Goal: Task Accomplishment & Management: Use online tool/utility

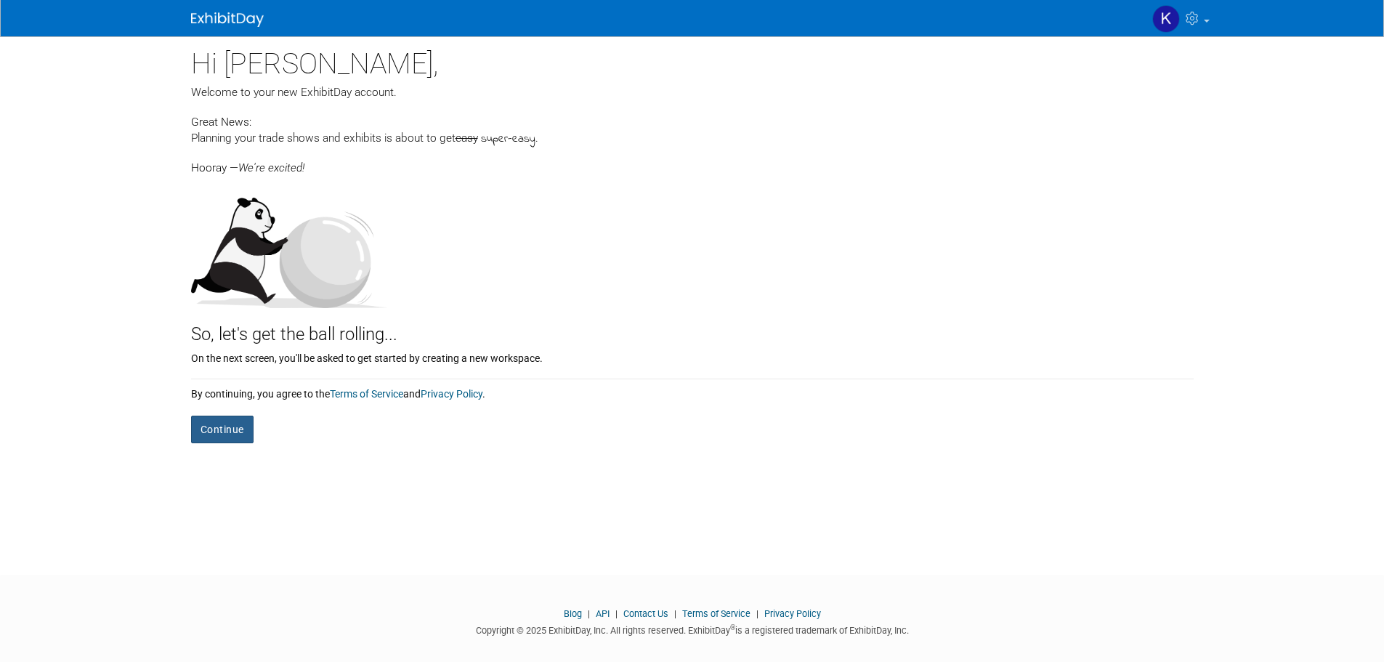
click at [231, 428] on button "Continue" at bounding box center [222, 429] width 62 height 28
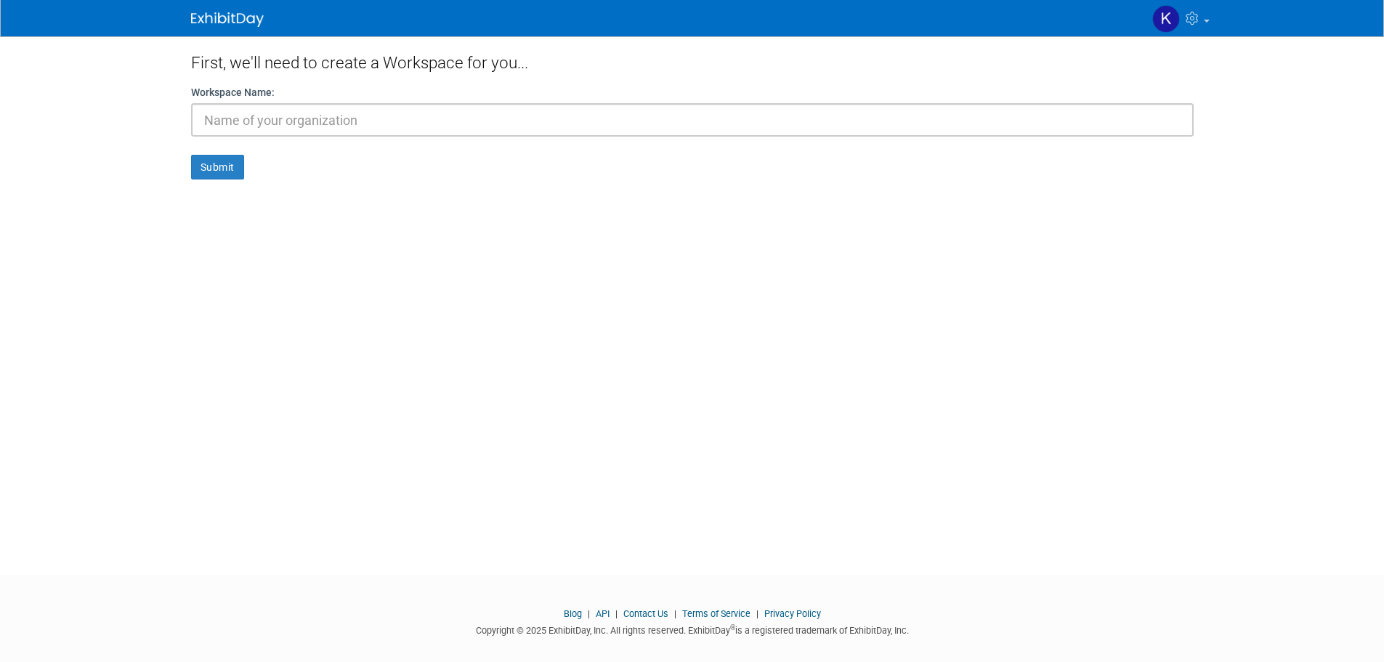
click at [289, 121] on input "text" at bounding box center [692, 119] width 1002 height 33
type input "Western Aircraft"
click at [238, 168] on button "Submit" at bounding box center [217, 167] width 53 height 25
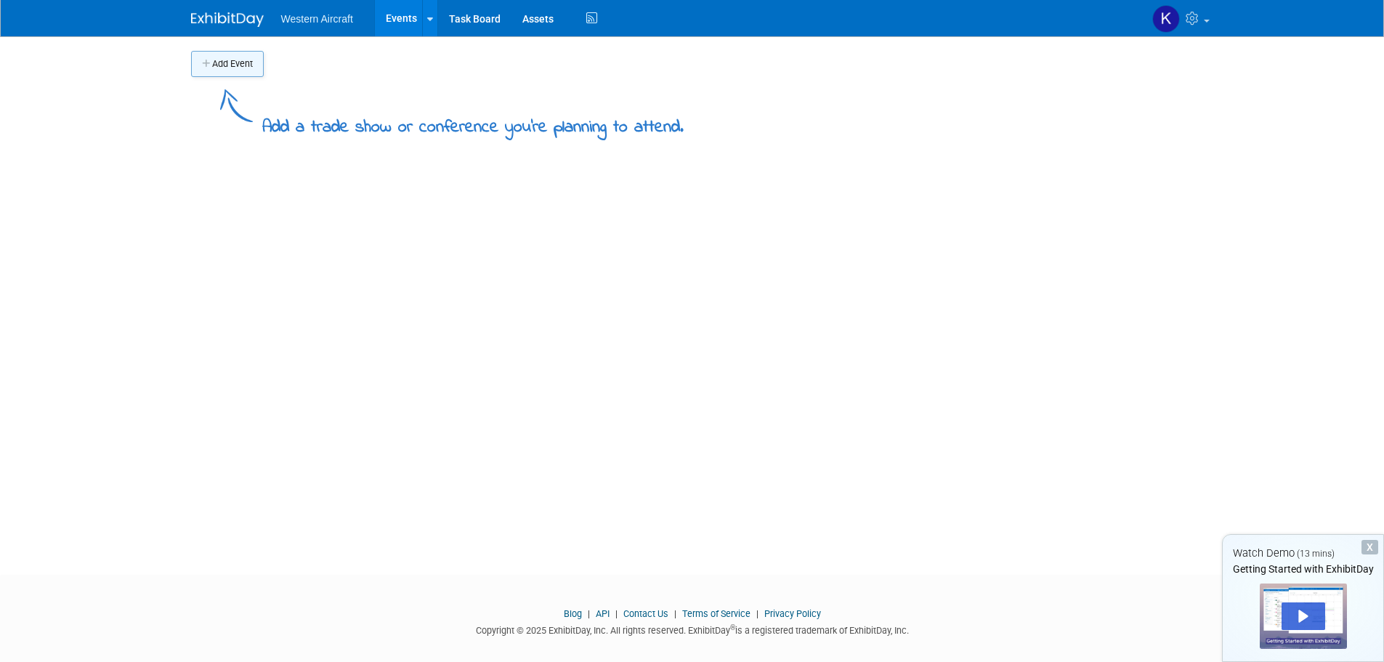
click at [229, 62] on button "Add Event" at bounding box center [227, 64] width 73 height 26
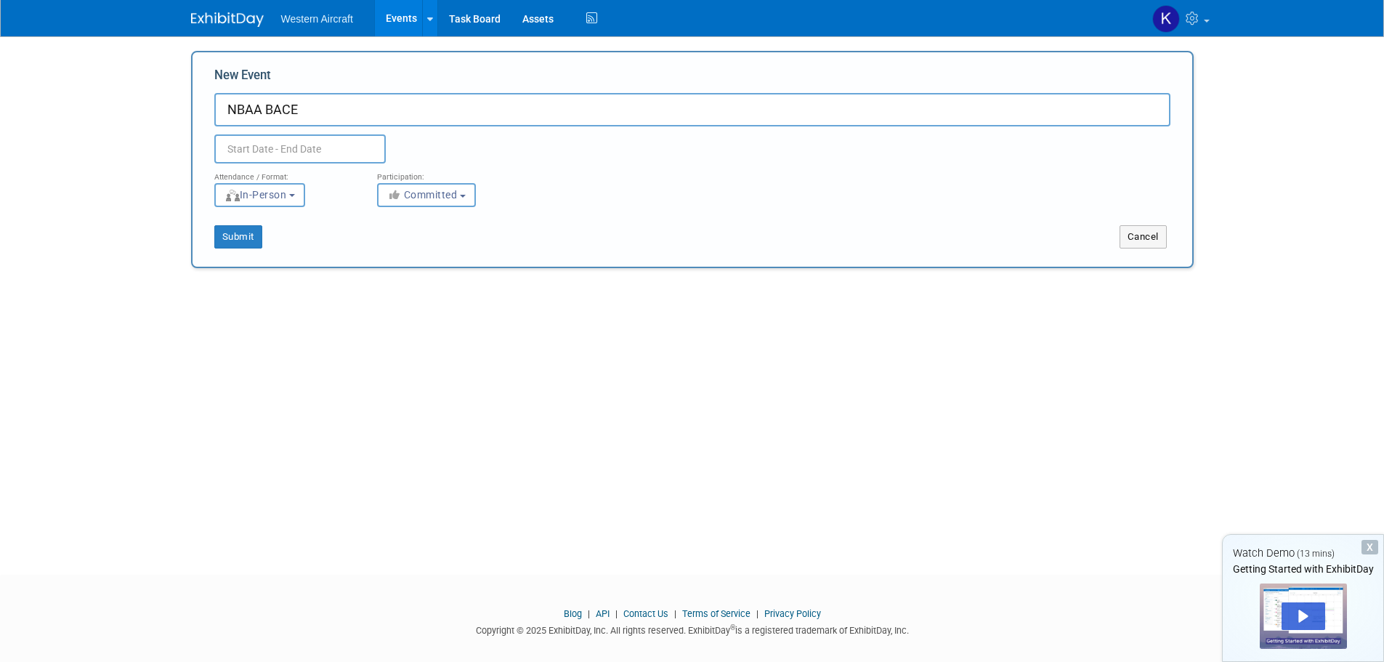
type input "NBAA BACE"
click at [307, 147] on input "text" at bounding box center [299, 148] width 171 height 29
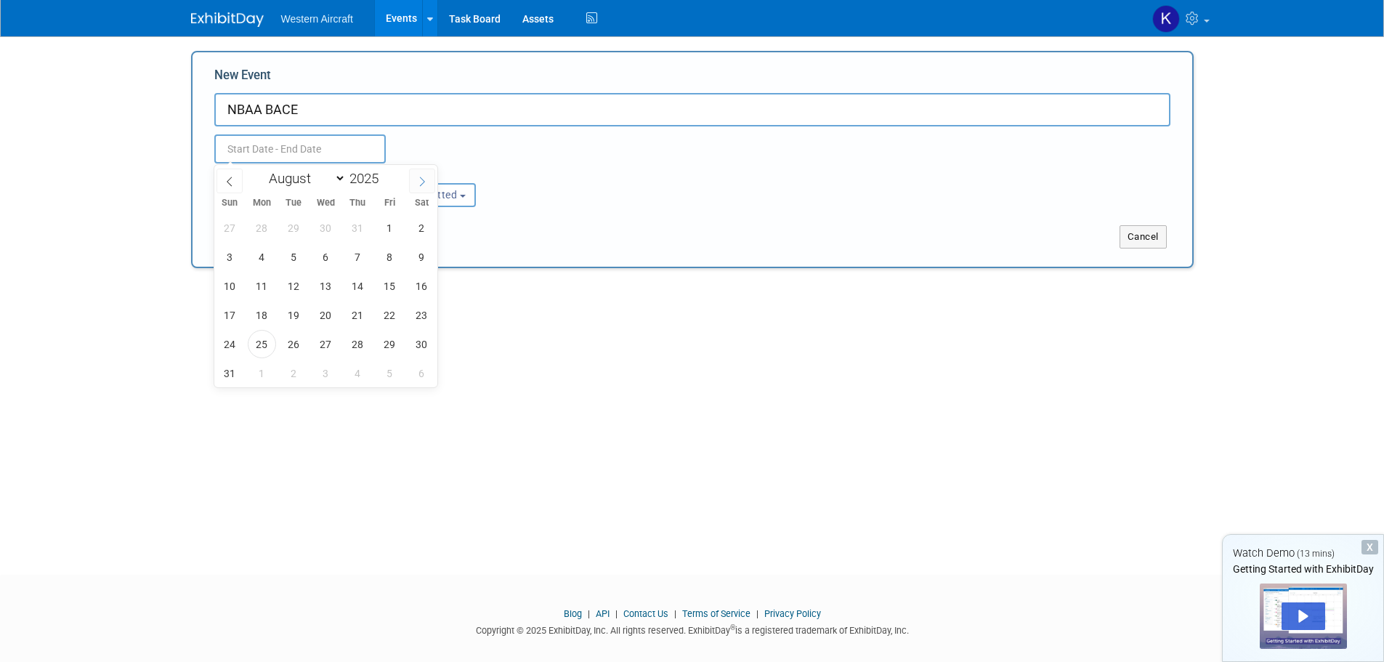
click at [423, 179] on icon at bounding box center [422, 181] width 10 height 10
select select "9"
click at [265, 283] on span "13" at bounding box center [262, 286] width 28 height 28
click at [392, 287] on span "17" at bounding box center [389, 286] width 28 height 28
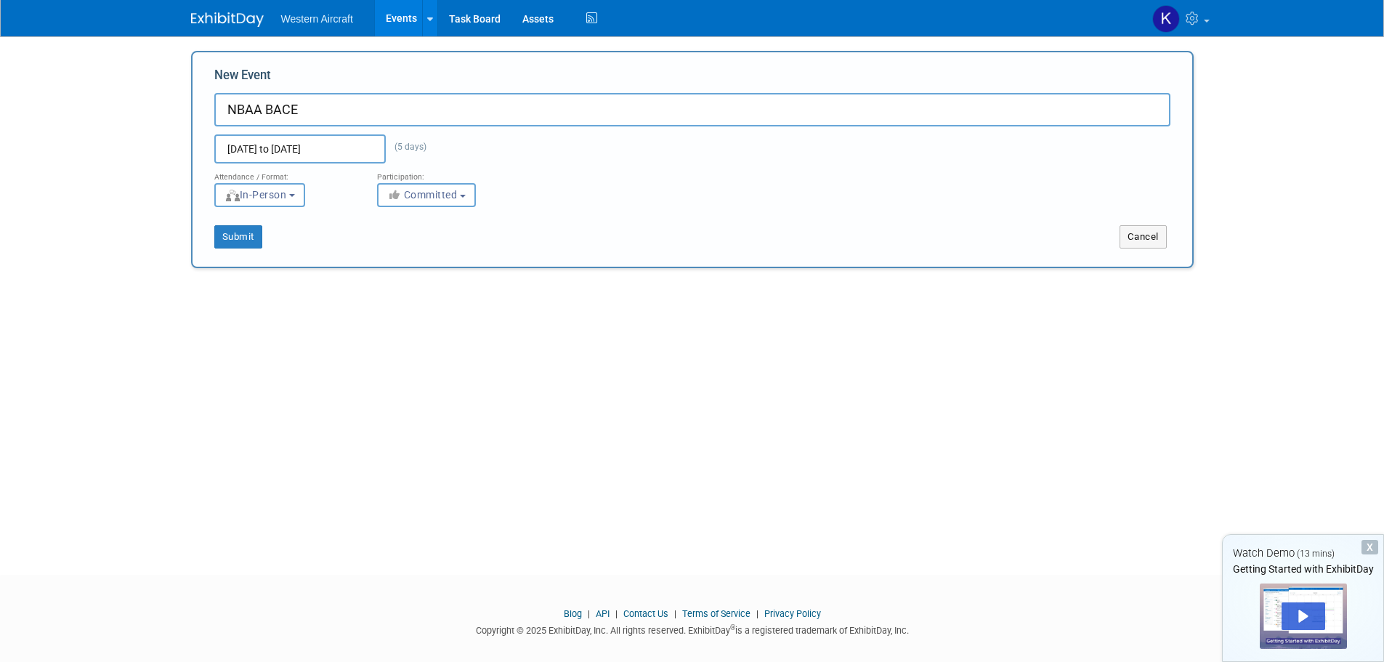
click at [330, 147] on input "[DATE] to [DATE]" at bounding box center [299, 148] width 171 height 29
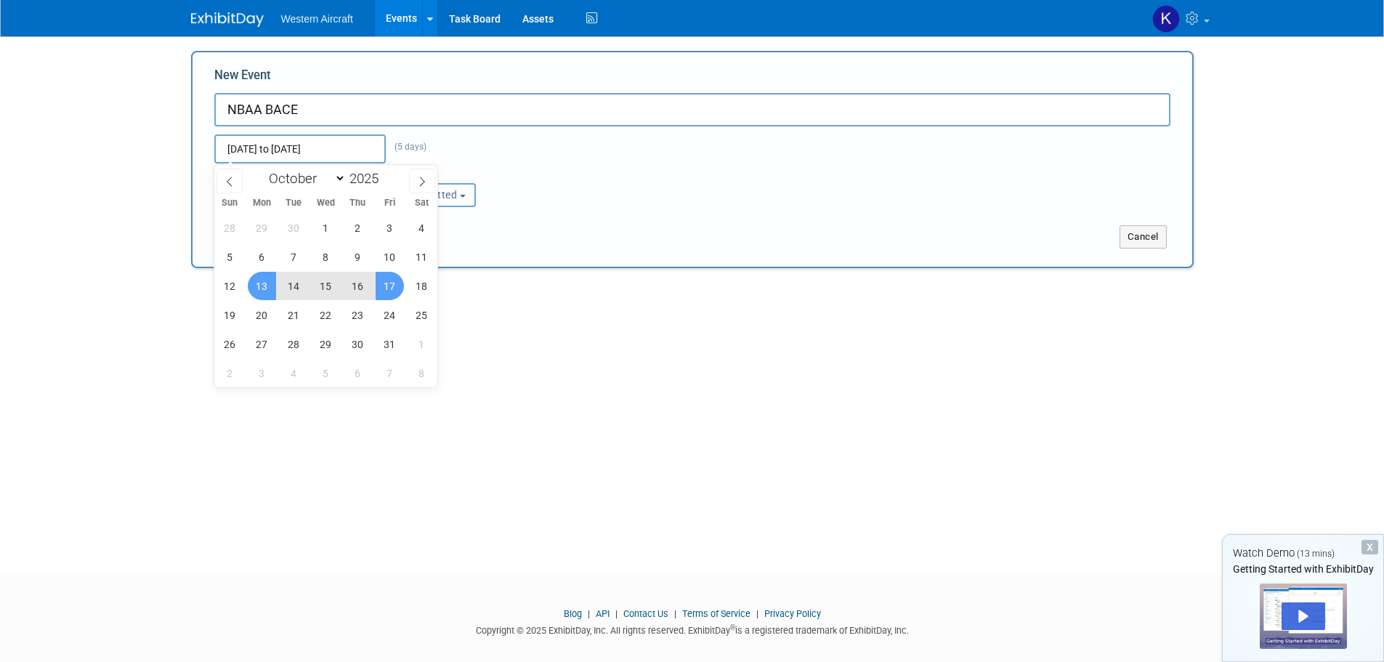
click at [292, 284] on span "14" at bounding box center [294, 286] width 28 height 28
click at [358, 286] on span "16" at bounding box center [358, 286] width 28 height 28
type input "[DATE] to [DATE]"
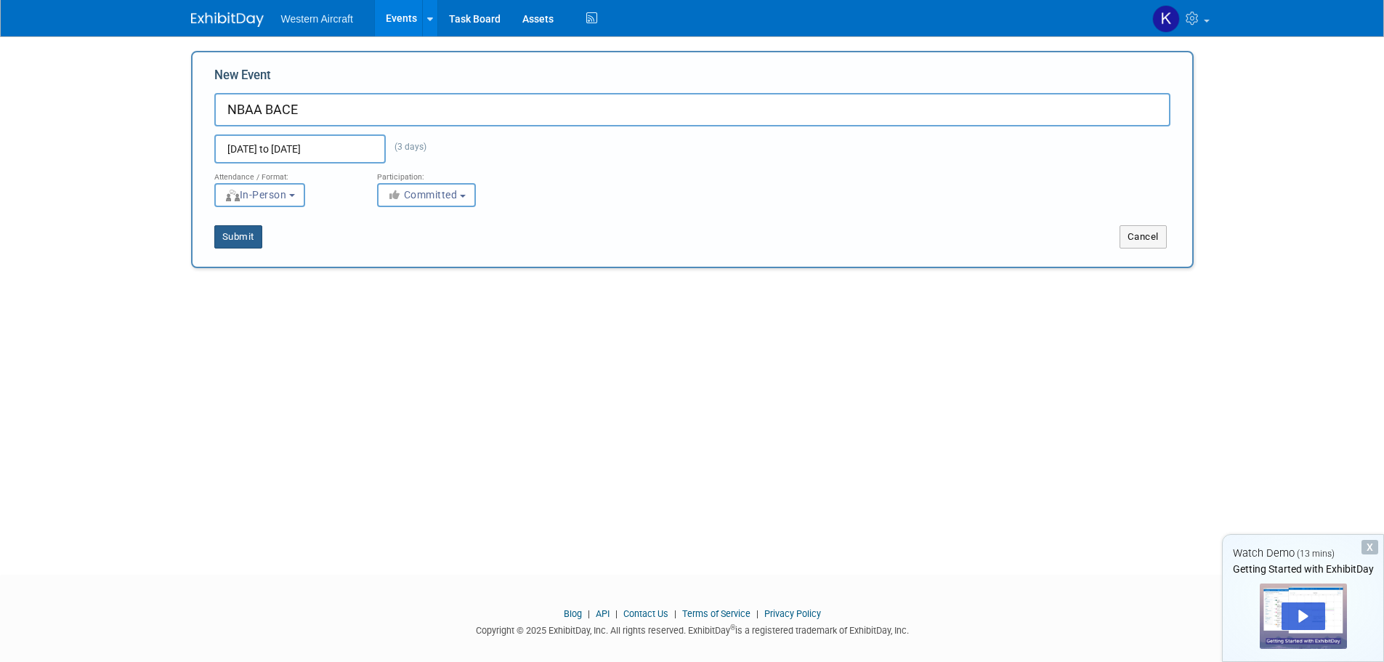
click at [231, 232] on button "Submit" at bounding box center [238, 236] width 48 height 23
